Goal: Information Seeking & Learning: Learn about a topic

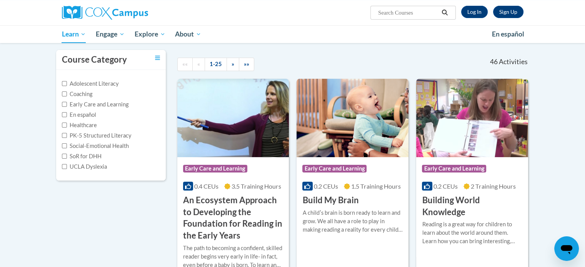
scroll to position [88, 0]
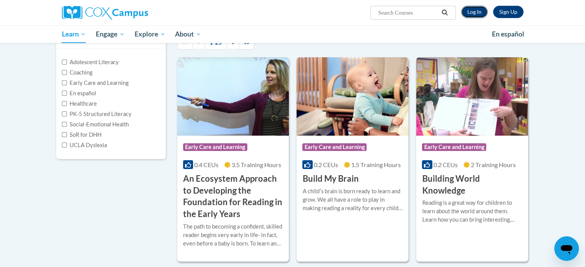
click at [475, 6] on link "Log In" at bounding box center [474, 12] width 27 height 12
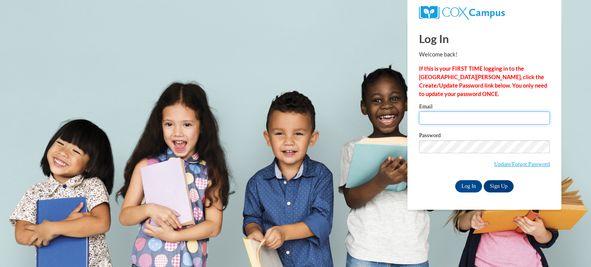
click at [437, 120] on input "Email" at bounding box center [484, 118] width 131 height 13
type input "aglunt@mthcs.org"
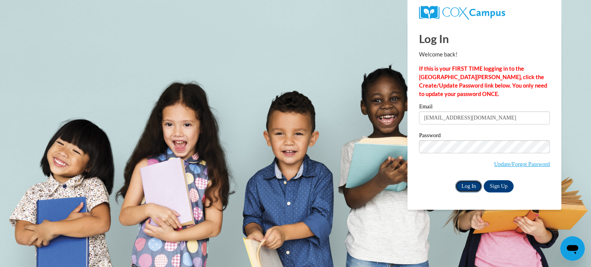
click at [466, 189] on input "Log In" at bounding box center [468, 186] width 27 height 12
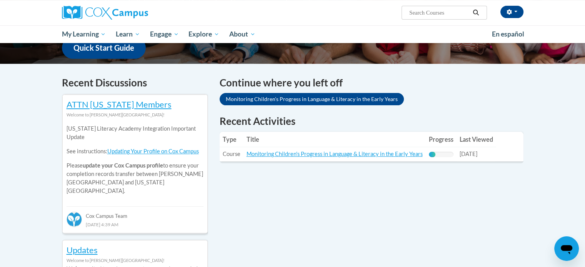
scroll to position [228, 0]
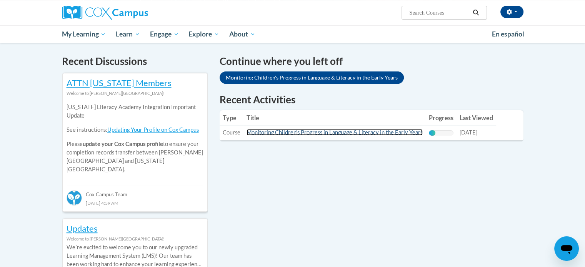
click at [337, 133] on link "Monitoring Children's Progress in Language & Literacy in the Early Years" at bounding box center [334, 132] width 176 height 7
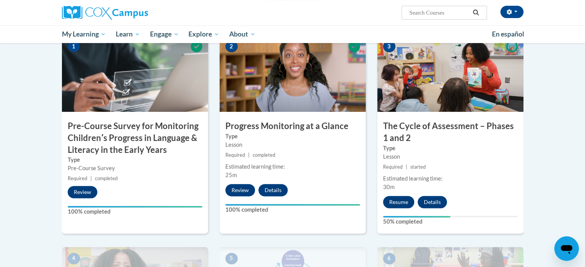
drag, startPoint x: 590, startPoint y: 48, endPoint x: 586, endPoint y: 97, distance: 48.3
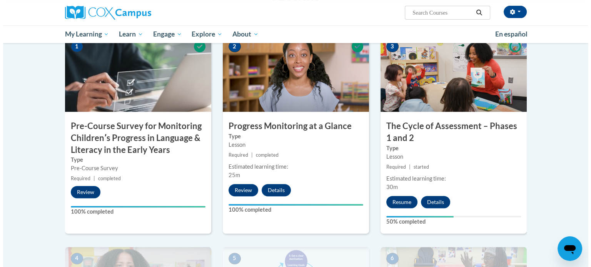
scroll to position [191, 0]
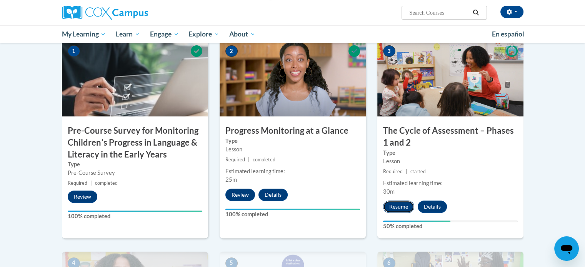
click at [403, 201] on button "Resume" at bounding box center [398, 207] width 31 height 12
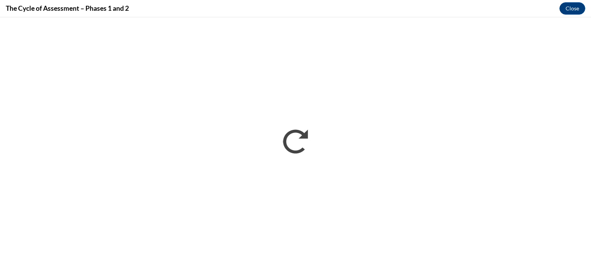
scroll to position [0, 0]
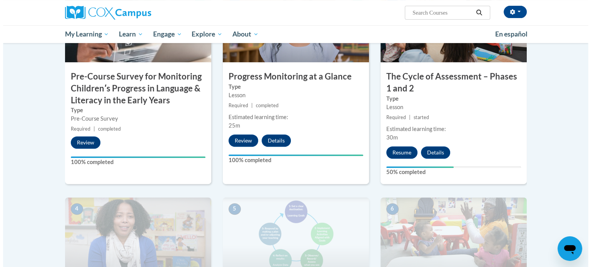
scroll to position [191, 0]
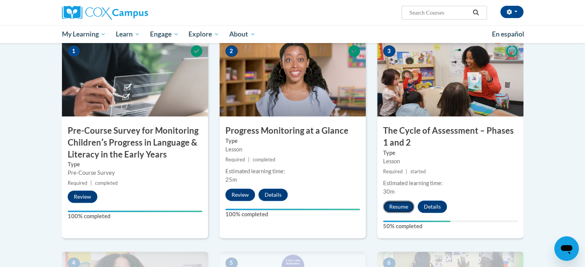
click at [395, 203] on button "Resume" at bounding box center [398, 207] width 31 height 12
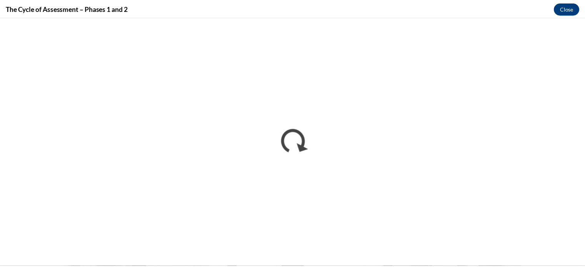
scroll to position [0, 0]
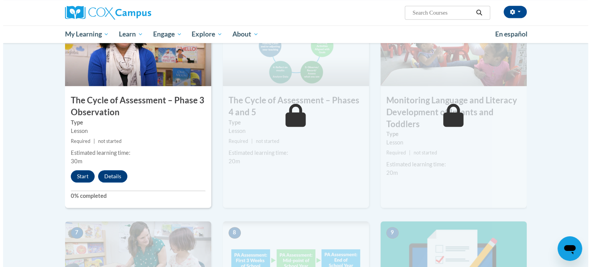
scroll to position [420, 0]
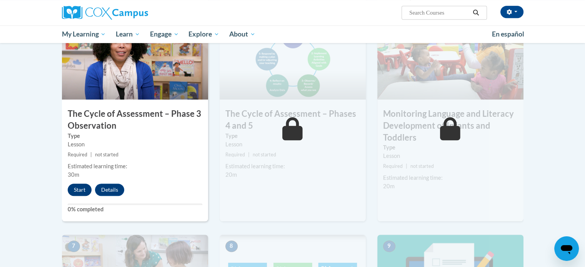
click at [76, 192] on button "Start" at bounding box center [80, 190] width 24 height 12
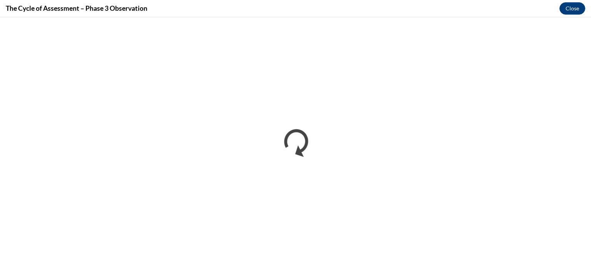
scroll to position [0, 0]
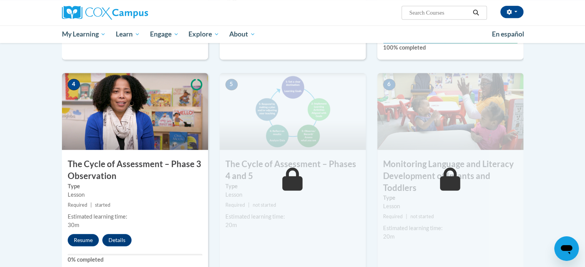
scroll to position [370, 0]
click at [77, 241] on button "Resume" at bounding box center [83, 240] width 31 height 12
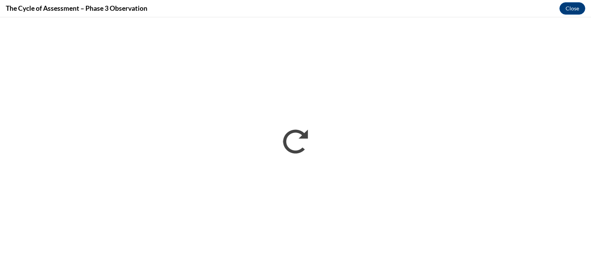
scroll to position [0, 0]
